Goal: Navigation & Orientation: Find specific page/section

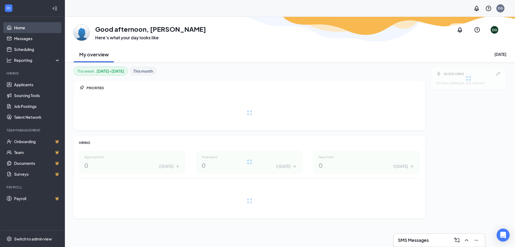
click at [22, 25] on link "Home" at bounding box center [37, 27] width 46 height 11
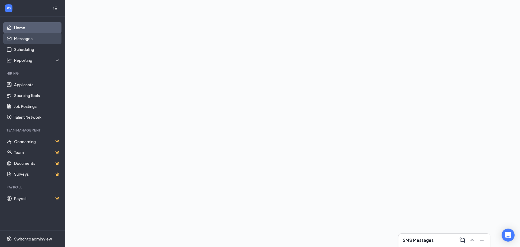
drag, startPoint x: 22, startPoint y: 37, endPoint x: 24, endPoint y: 73, distance: 35.5
click at [22, 37] on link "Messages" at bounding box center [37, 38] width 46 height 11
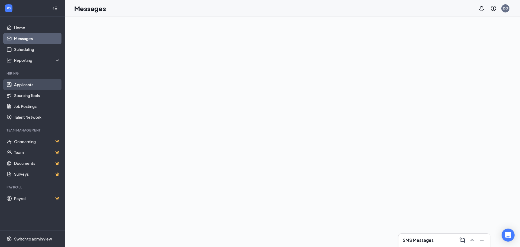
click at [24, 85] on link "Applicants" at bounding box center [37, 84] width 46 height 11
click at [29, 84] on link "Applicants" at bounding box center [37, 84] width 46 height 11
click at [24, 84] on link "Applicants" at bounding box center [37, 84] width 46 height 11
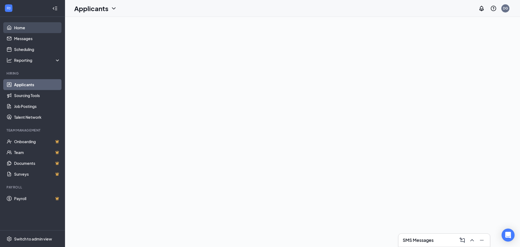
click at [29, 28] on link "Home" at bounding box center [37, 27] width 46 height 11
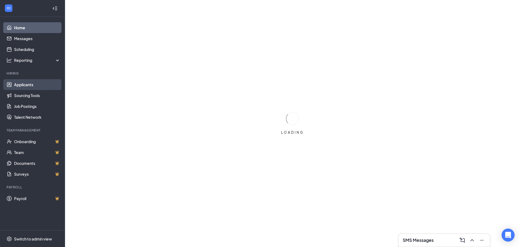
click at [32, 85] on link "Applicants" at bounding box center [37, 84] width 46 height 11
